Goal: Entertainment & Leisure: Consume media (video, audio)

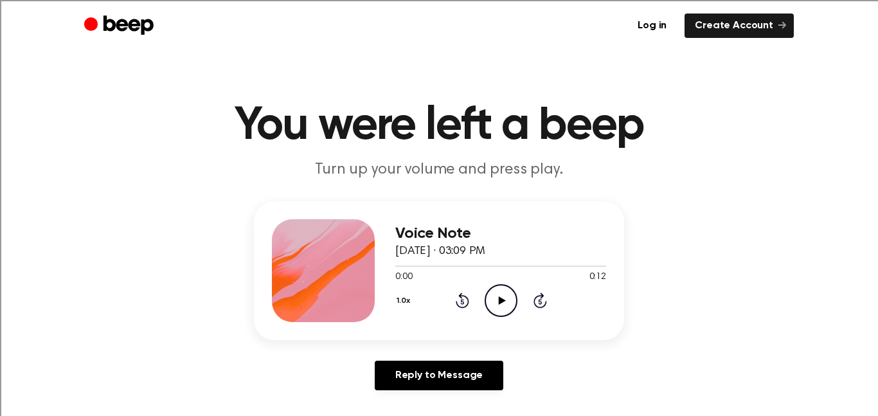
click at [500, 301] on icon at bounding box center [501, 300] width 7 height 8
click at [514, 299] on icon "Play Audio" at bounding box center [501, 300] width 33 height 33
drag, startPoint x: 0, startPoint y: 0, endPoint x: 494, endPoint y: 303, distance: 579.0
click at [494, 303] on icon "Play Audio" at bounding box center [501, 300] width 33 height 33
click at [490, 305] on icon "Play Audio" at bounding box center [501, 300] width 33 height 33
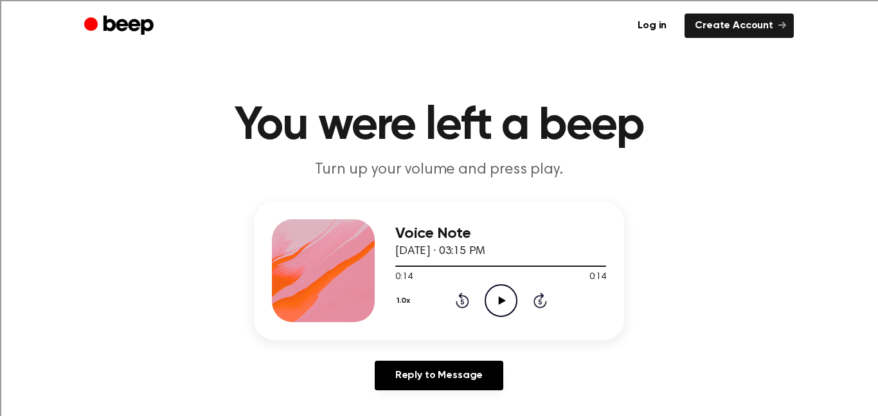
click at [501, 305] on icon "Play Audio" at bounding box center [501, 300] width 33 height 33
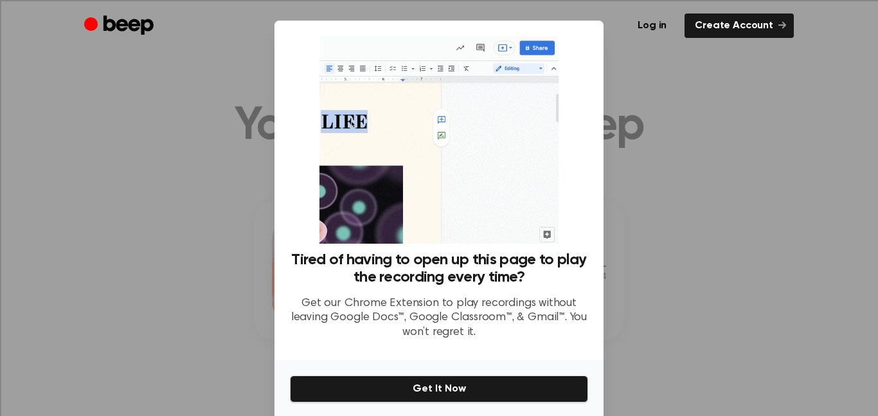
click at [165, 316] on div at bounding box center [439, 208] width 878 height 416
click at [616, 222] on div at bounding box center [439, 208] width 878 height 416
click at [617, 219] on div at bounding box center [439, 208] width 878 height 416
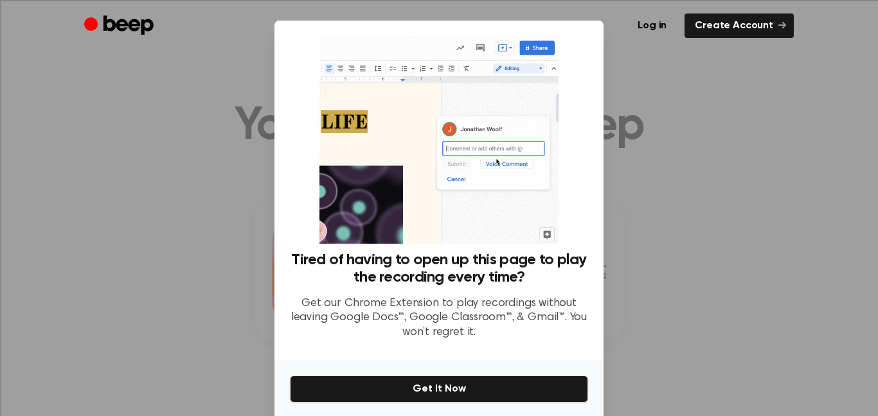
click at [617, 217] on div at bounding box center [439, 208] width 878 height 416
click at [617, 218] on div at bounding box center [439, 208] width 878 height 416
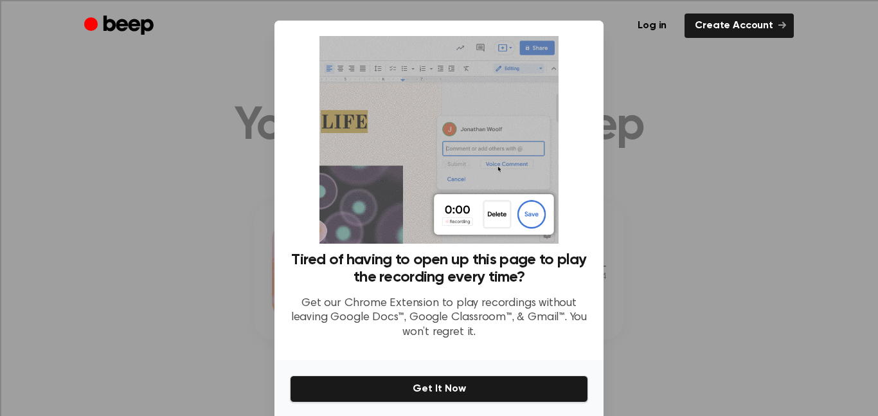
click at [618, 217] on div at bounding box center [439, 208] width 878 height 416
click at [614, 215] on div at bounding box center [439, 208] width 878 height 416
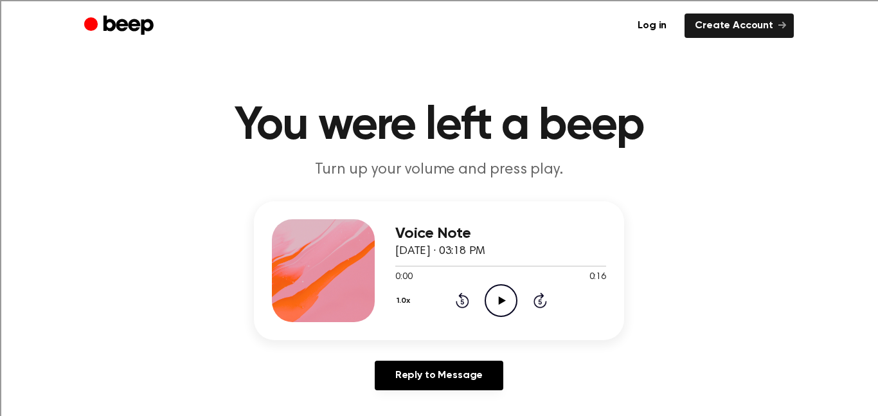
click at [504, 298] on icon "Play Audio" at bounding box center [501, 300] width 33 height 33
click at [505, 300] on icon "Play Audio" at bounding box center [501, 300] width 33 height 33
